Goal: Entertainment & Leisure: Consume media (video, audio)

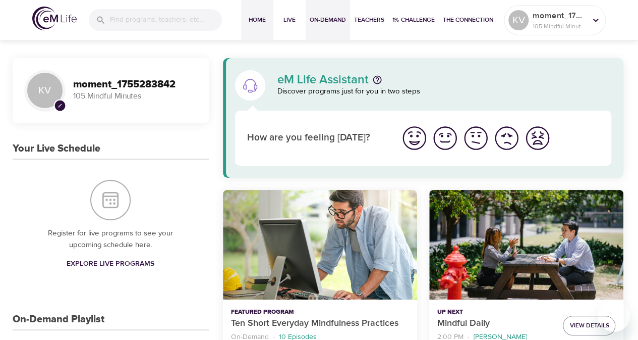
click at [325, 19] on span "On-Demand" at bounding box center [328, 20] width 36 height 11
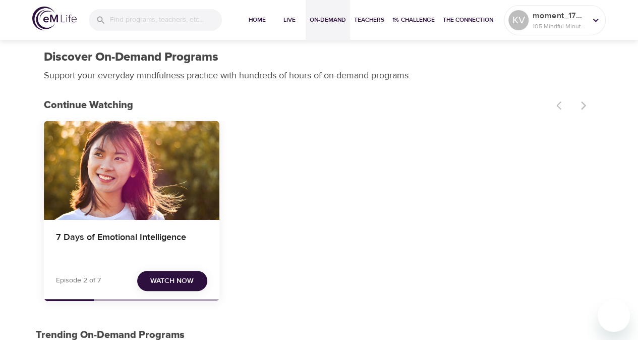
scroll to position [103, 0]
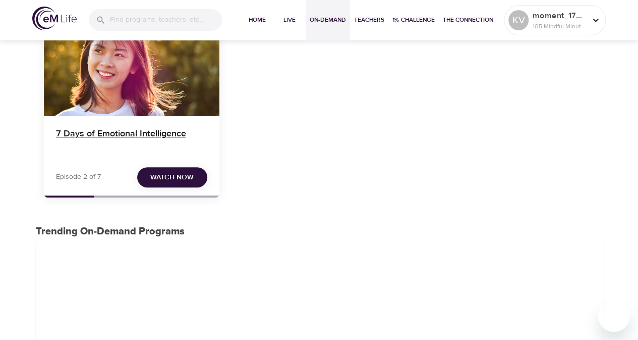
click at [159, 137] on h4 "7 Days of Emotional Intelligence" at bounding box center [131, 140] width 151 height 24
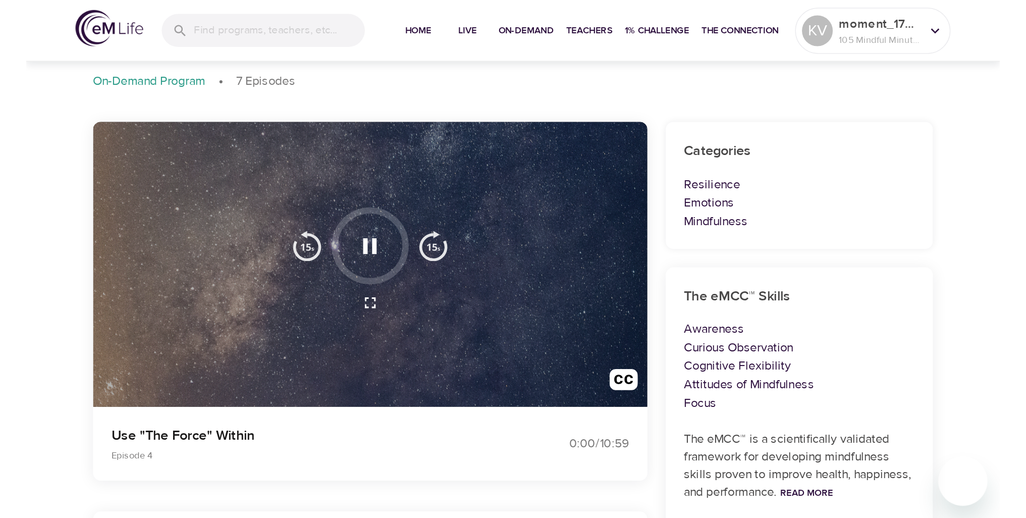
scroll to position [50, 0]
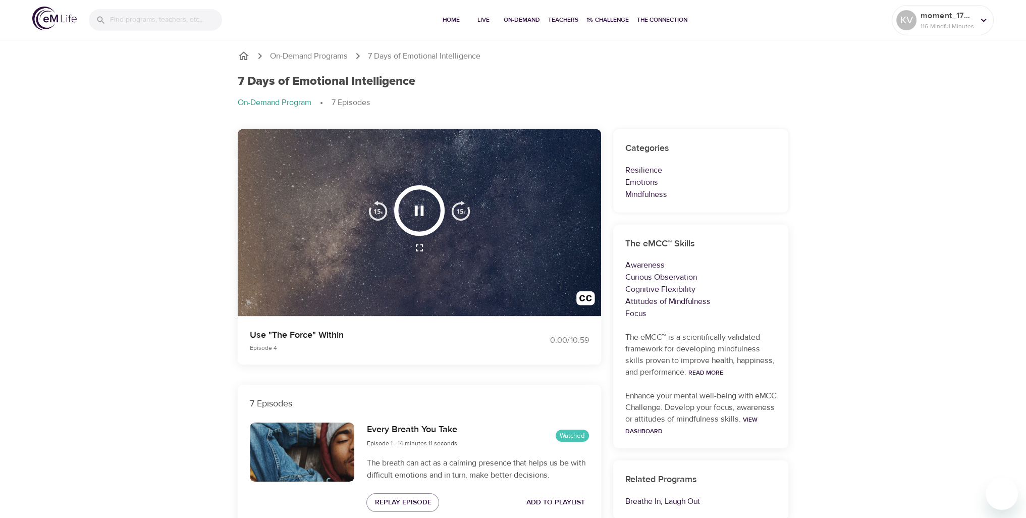
click at [53, 18] on img at bounding box center [54, 19] width 44 height 24
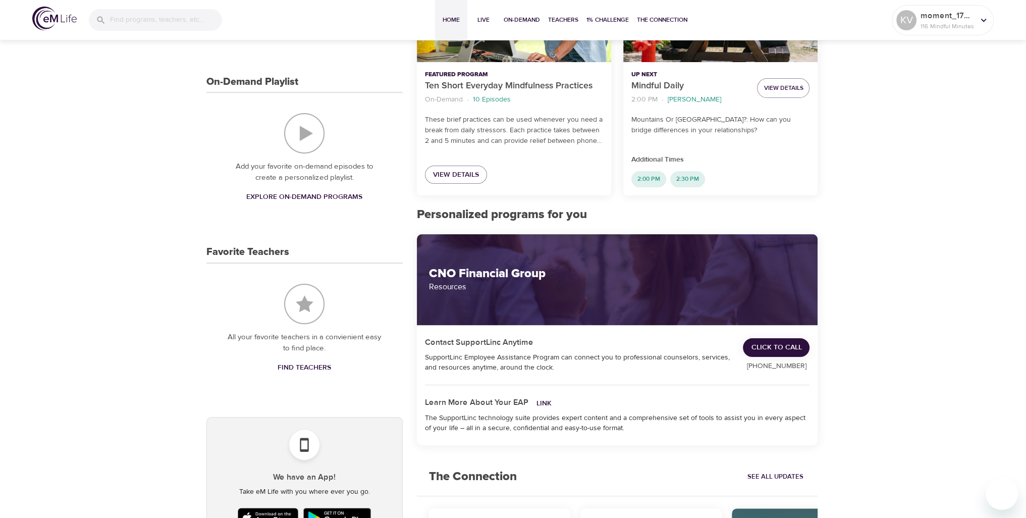
scroll to position [243, 0]
